Goal: Task Accomplishment & Management: Manage account settings

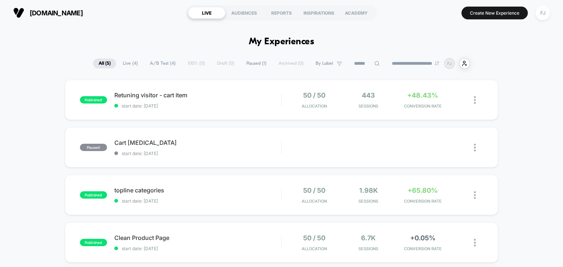
click at [419, 66] on select "**********" at bounding box center [415, 63] width 59 height 5
click at [544, 19] on button "FJ" at bounding box center [542, 12] width 19 height 15
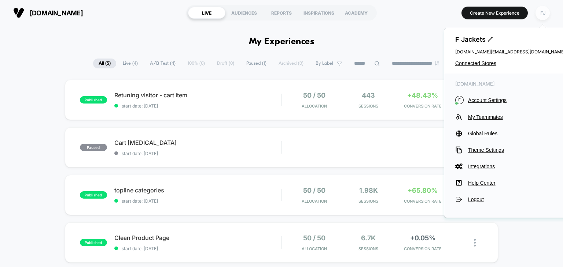
click at [543, 12] on div "FJ" at bounding box center [542, 13] width 14 height 14
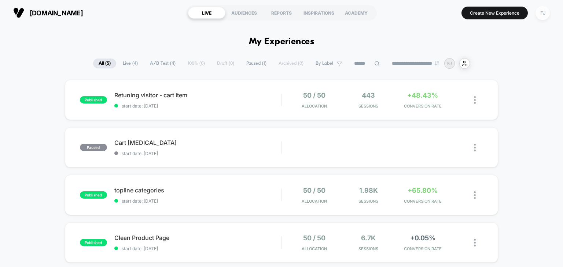
click at [543, 12] on div "FJ" at bounding box center [542, 13] width 14 height 14
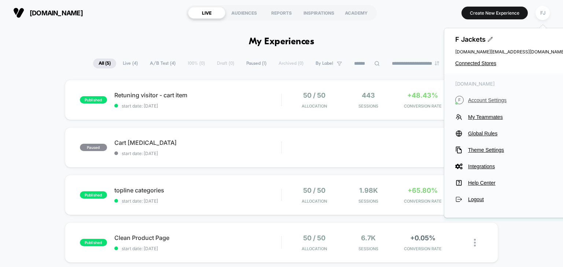
click at [495, 101] on span "Account Settings" at bounding box center [516, 100] width 97 height 6
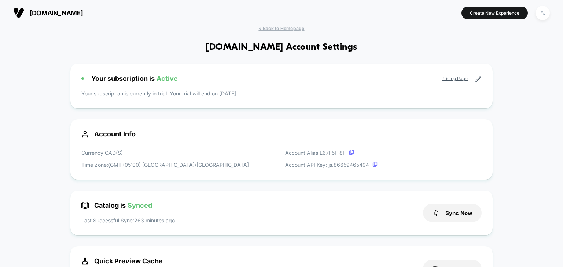
click at [455, 78] on link "Pricing Page" at bounding box center [454, 78] width 26 height 5
